Goal: Transaction & Acquisition: Purchase product/service

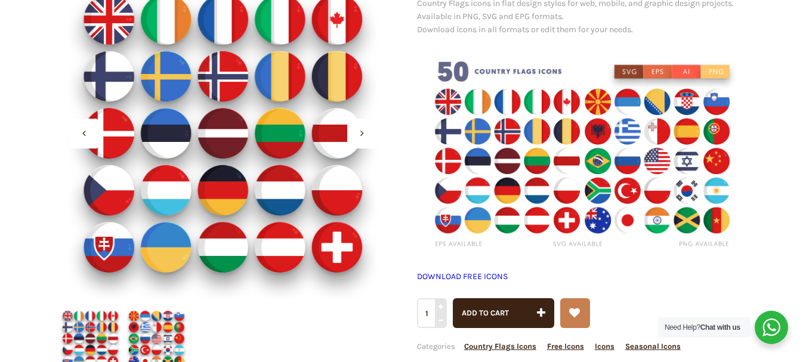
scroll to position [119, 0]
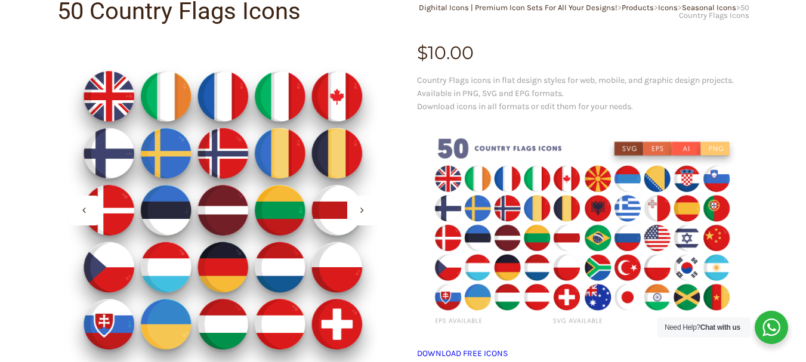
click at [517, 240] on img at bounding box center [583, 232] width 332 height 221
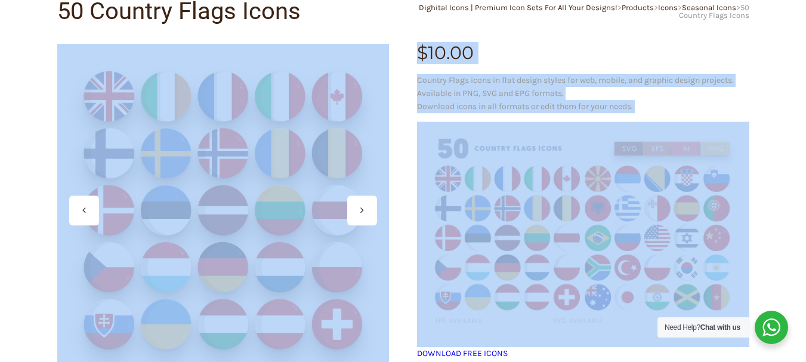
drag, startPoint x: 789, startPoint y: 176, endPoint x: 408, endPoint y: 277, distance: 394.1
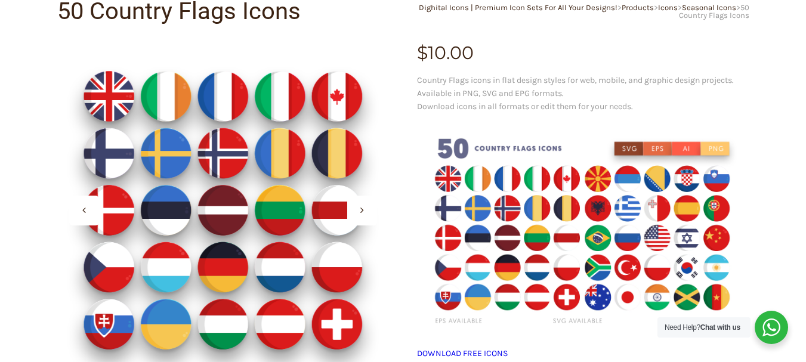
click at [495, 201] on img at bounding box center [583, 232] width 332 height 221
drag, startPoint x: 779, startPoint y: 242, endPoint x: 733, endPoint y: 240, distance: 45.4
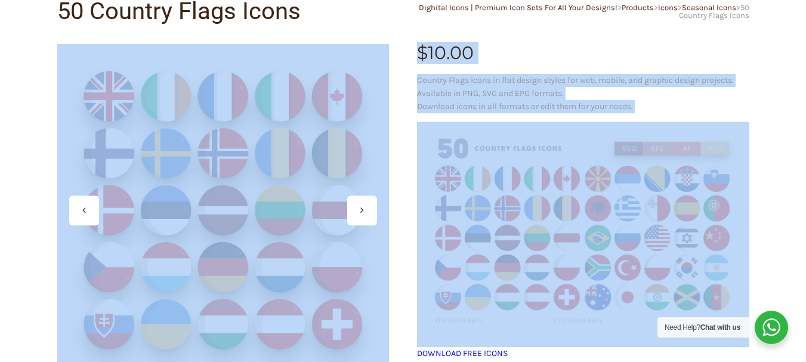
drag, startPoint x: 785, startPoint y: 236, endPoint x: 714, endPoint y: 236, distance: 71.0
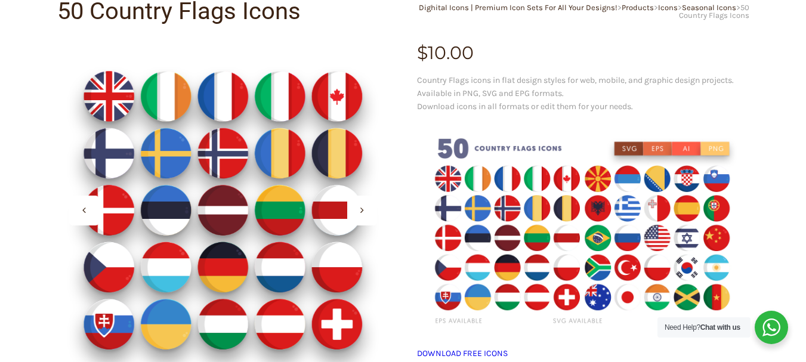
click at [363, 212] on icon at bounding box center [362, 210] width 4 height 10
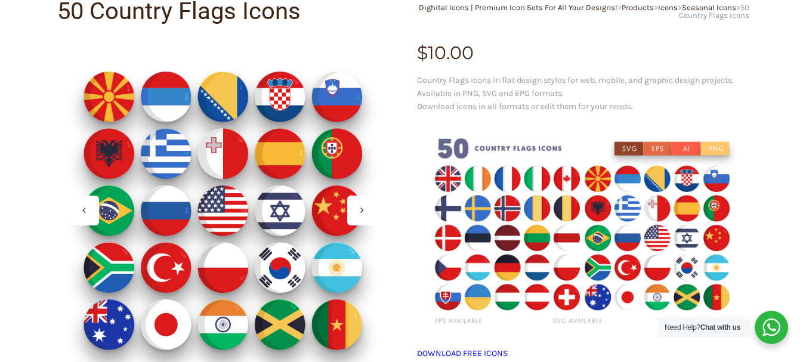
click at [86, 209] on div at bounding box center [84, 211] width 30 height 30
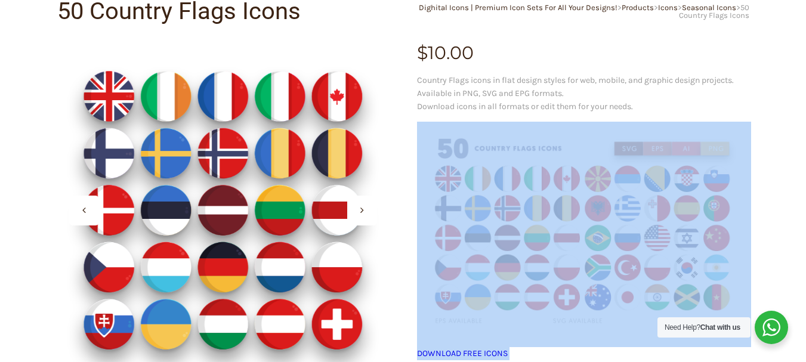
drag, startPoint x: 408, startPoint y: 164, endPoint x: 489, endPoint y: 221, distance: 98.4
copy div "DOWNLOAD FREE ICONS Add to cart Categories Country Flags Icons Free Icons Icons…"
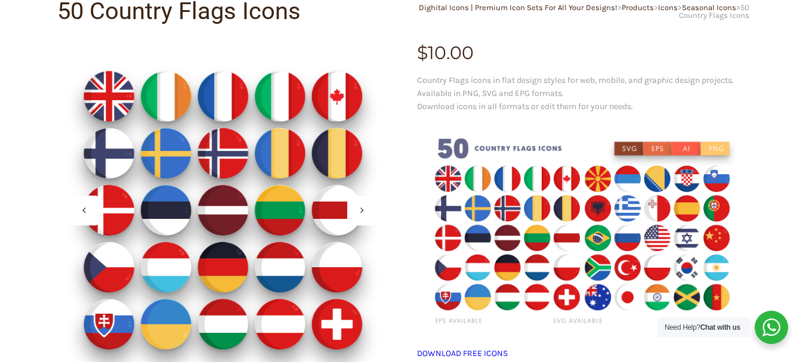
drag, startPoint x: 795, startPoint y: 250, endPoint x: 641, endPoint y: 286, distance: 158.4
